Goal: Information Seeking & Learning: Learn about a topic

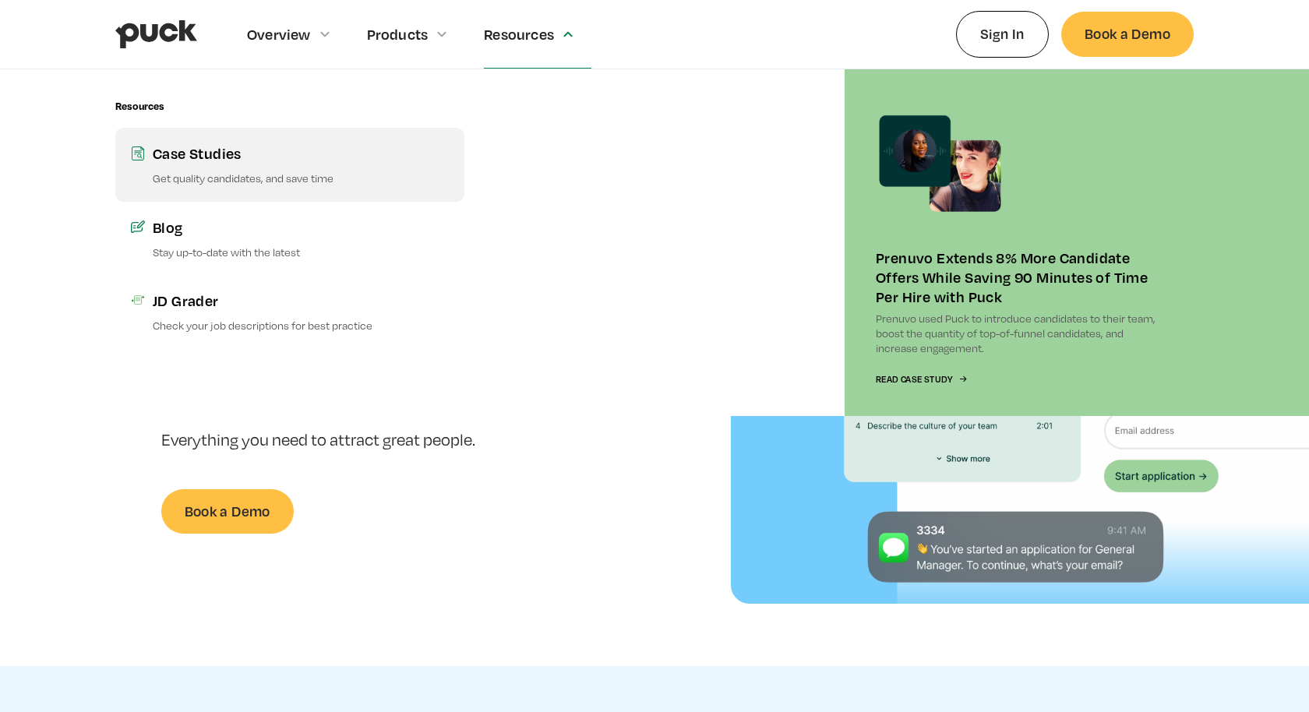
click at [191, 167] on link "Case Studies Get quality candidates, and save time" at bounding box center [289, 164] width 349 height 73
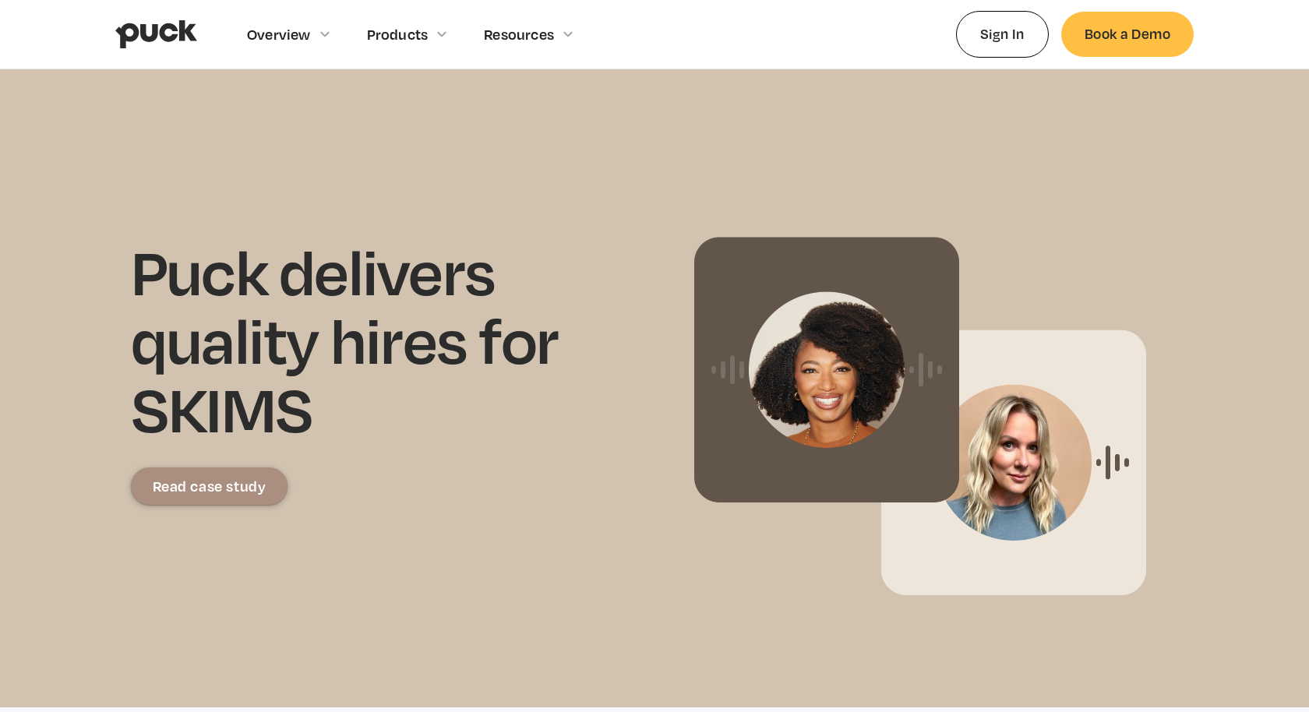
click at [211, 488] on div "Read case study" at bounding box center [210, 486] width 114 height 16
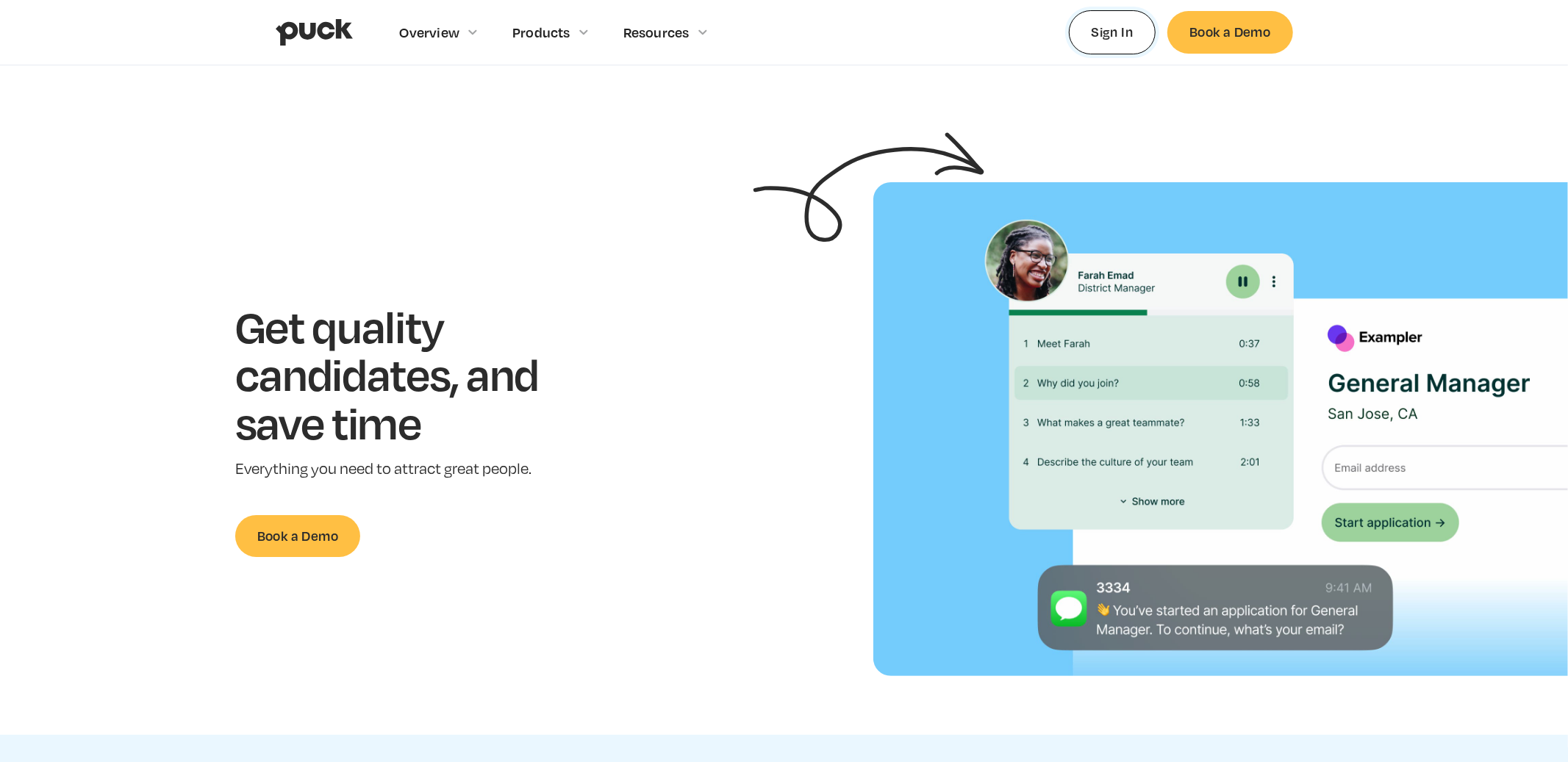
click at [1103, 28] on link "Sign In" at bounding box center [1112, 32] width 88 height 43
